Goal: Obtain resource: Obtain resource

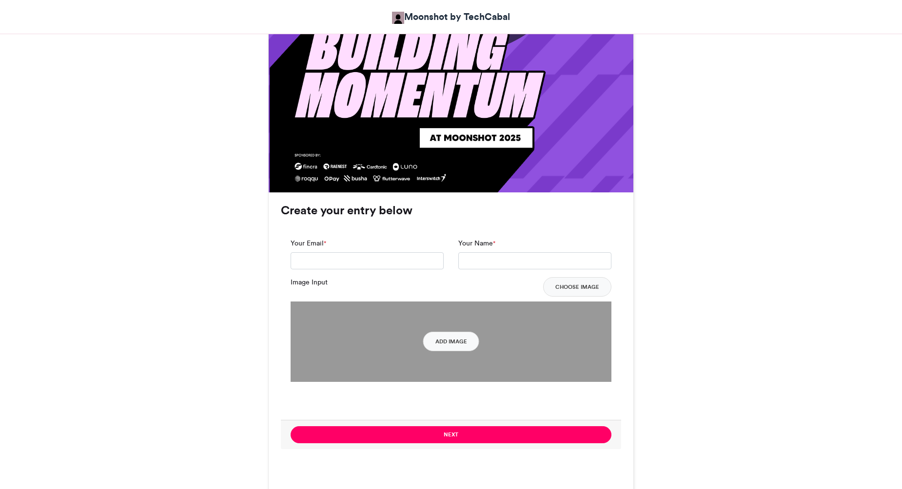
scroll to position [585, 0]
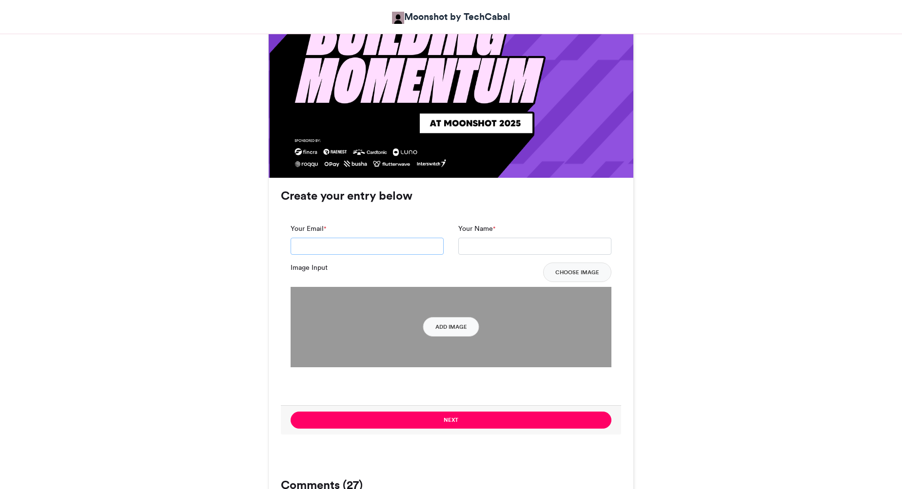
click at [350, 243] on input "Your Email *" at bounding box center [367, 247] width 153 height 18
type input "**********"
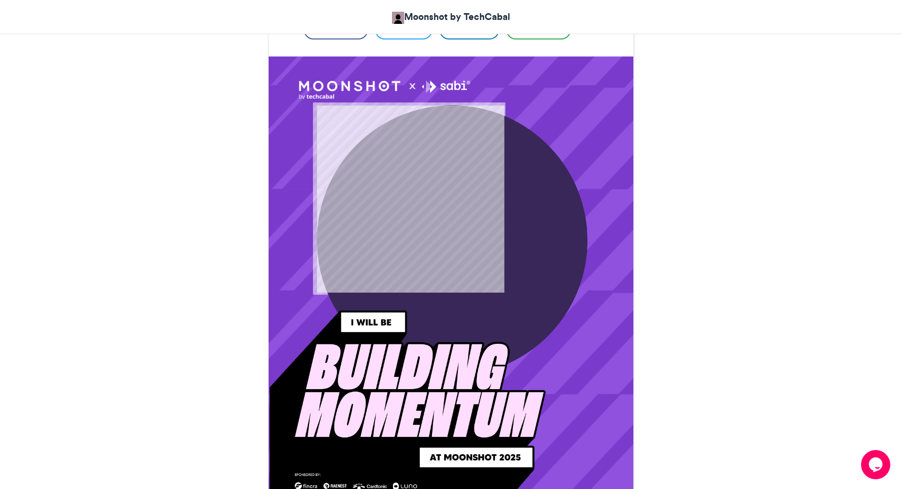
scroll to position [195, 0]
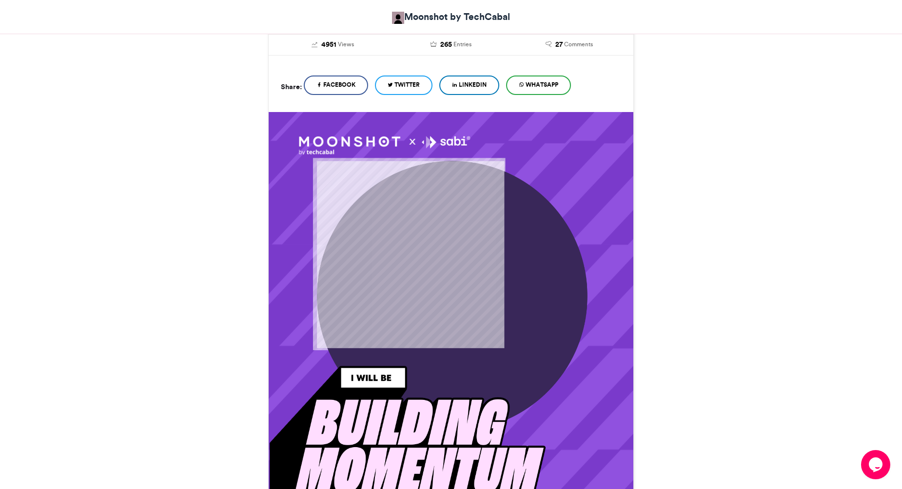
type input "**********"
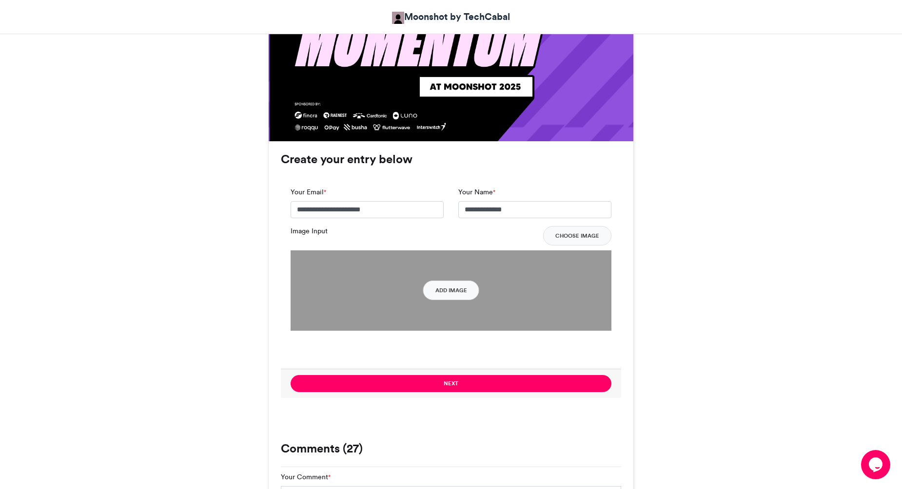
scroll to position [634, 0]
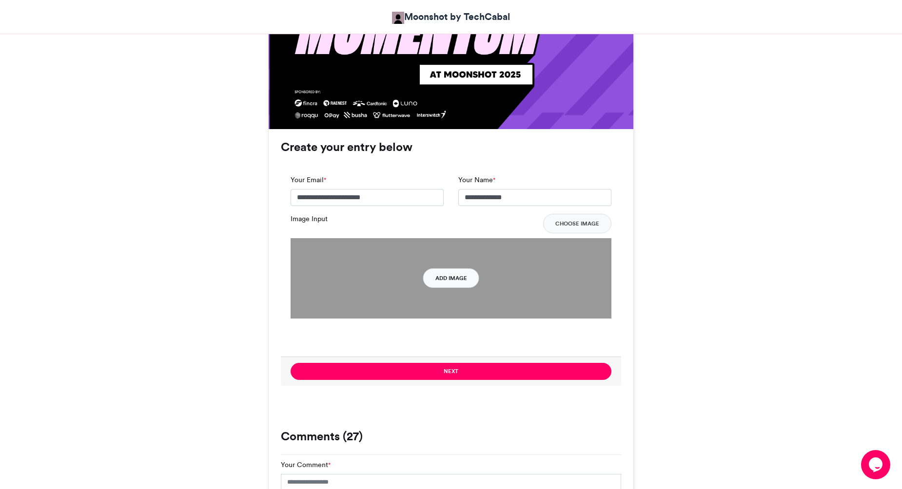
click at [450, 278] on button "Add Image" at bounding box center [451, 278] width 56 height 19
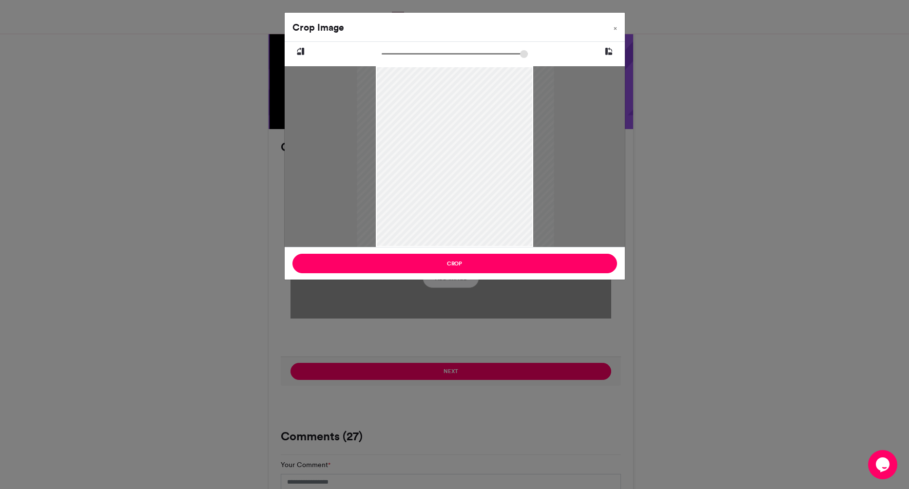
click at [428, 195] on div at bounding box center [455, 156] width 197 height 181
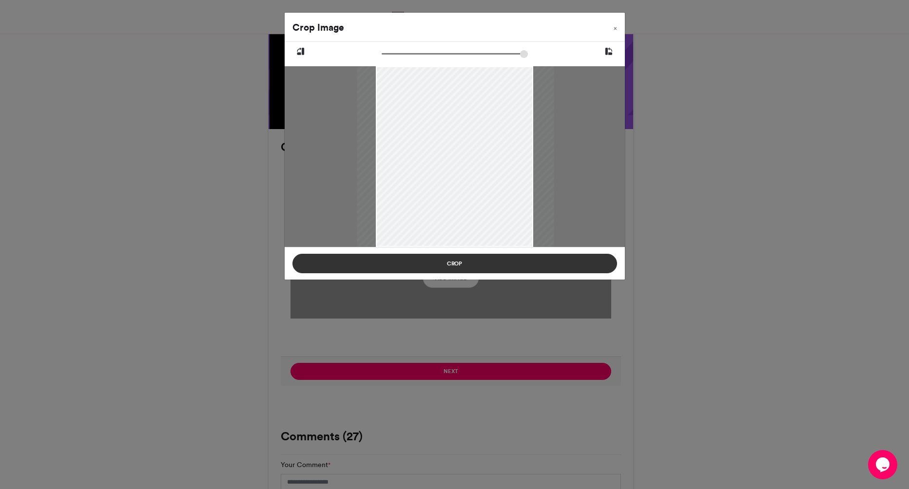
click at [435, 257] on button "Crop" at bounding box center [454, 263] width 325 height 19
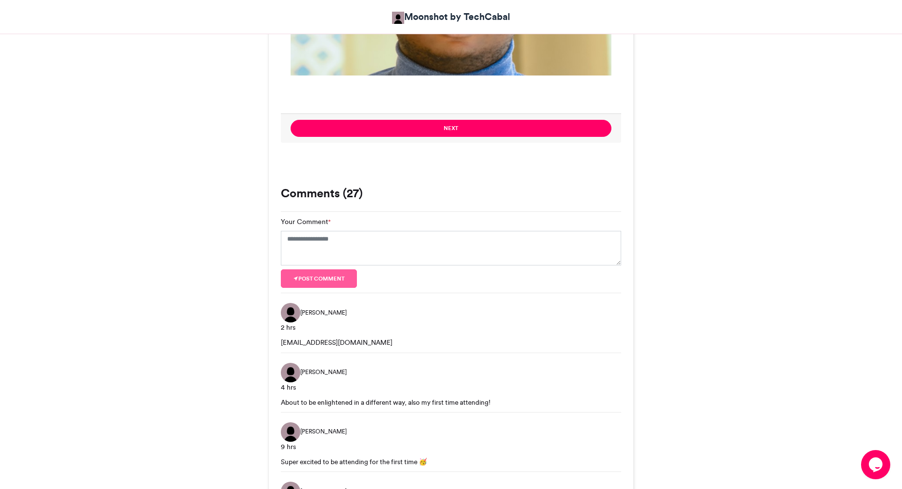
scroll to position [877, 0]
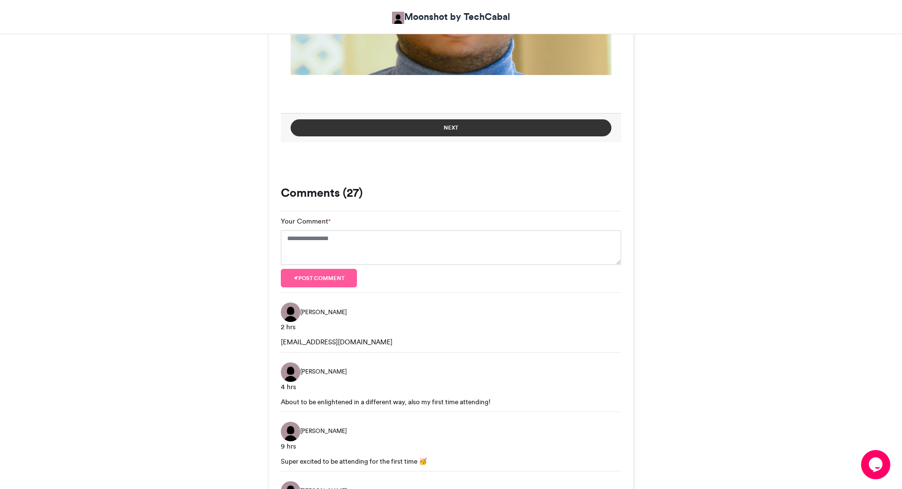
click at [436, 129] on button "Next" at bounding box center [451, 127] width 321 height 17
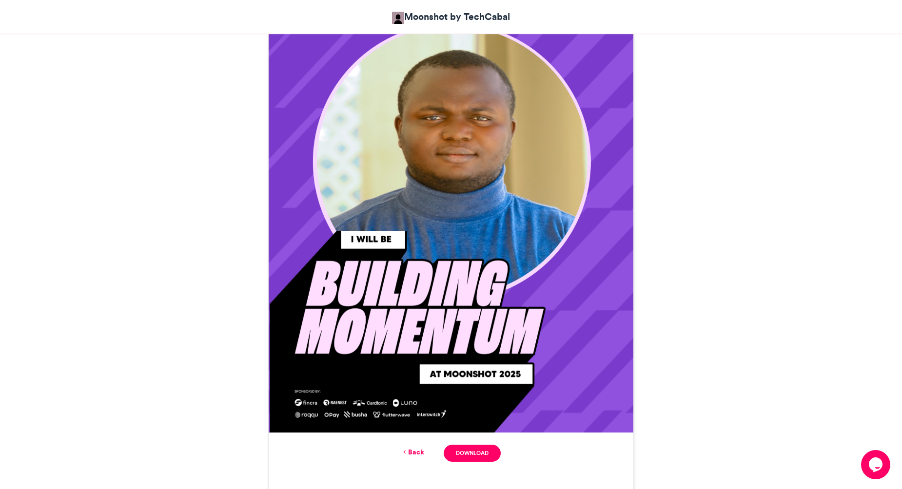
scroll to position [378, 0]
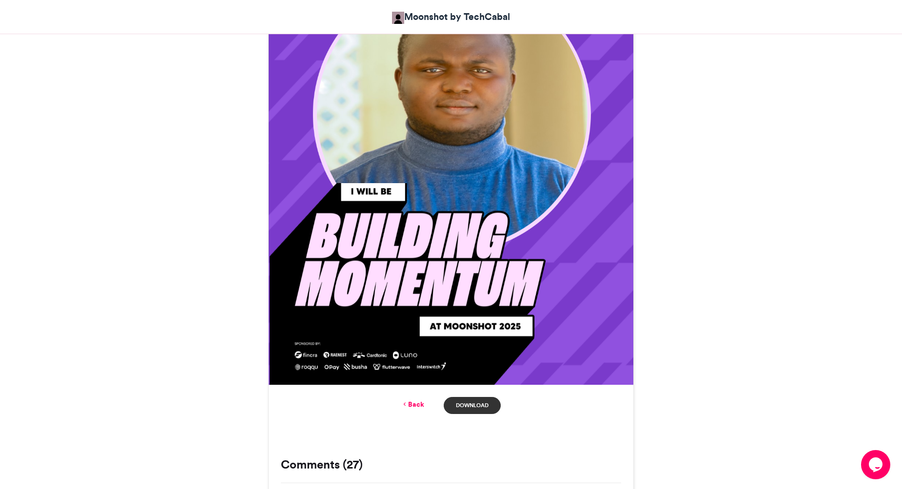
click at [469, 397] on link "Download" at bounding box center [472, 405] width 57 height 17
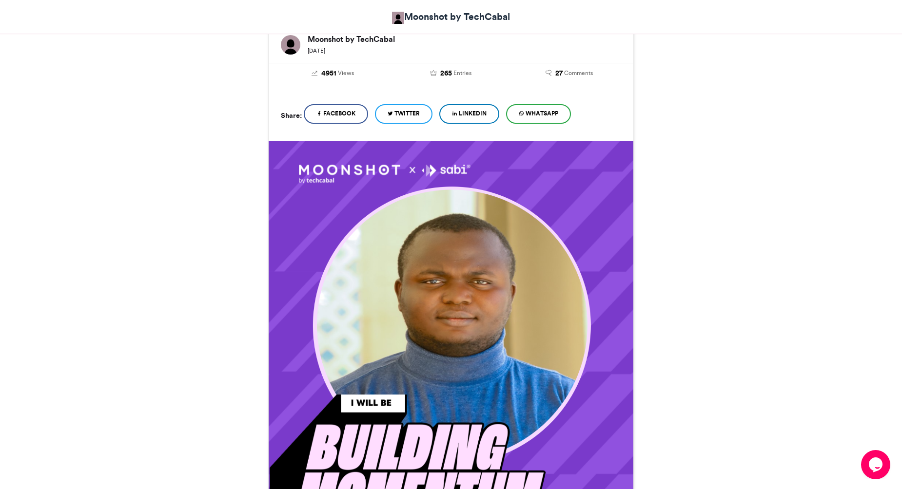
scroll to position [134, 0]
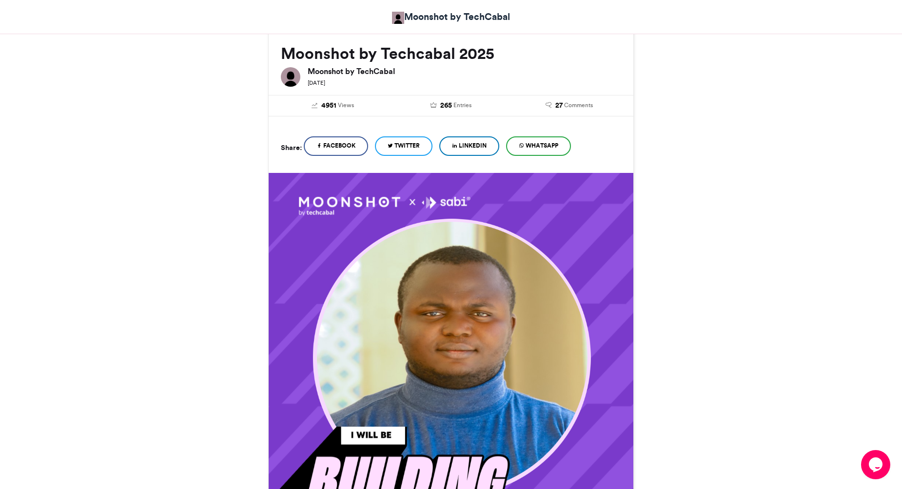
click at [406, 143] on span "Twitter" at bounding box center [406, 145] width 25 height 9
click at [413, 146] on span "Twitter" at bounding box center [406, 145] width 25 height 9
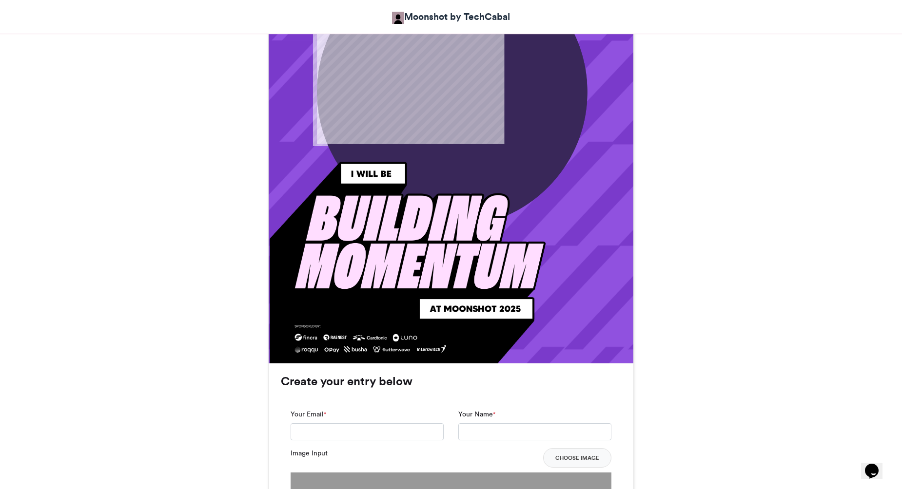
scroll to position [244, 0]
